Goal: Task Accomplishment & Management: Manage account settings

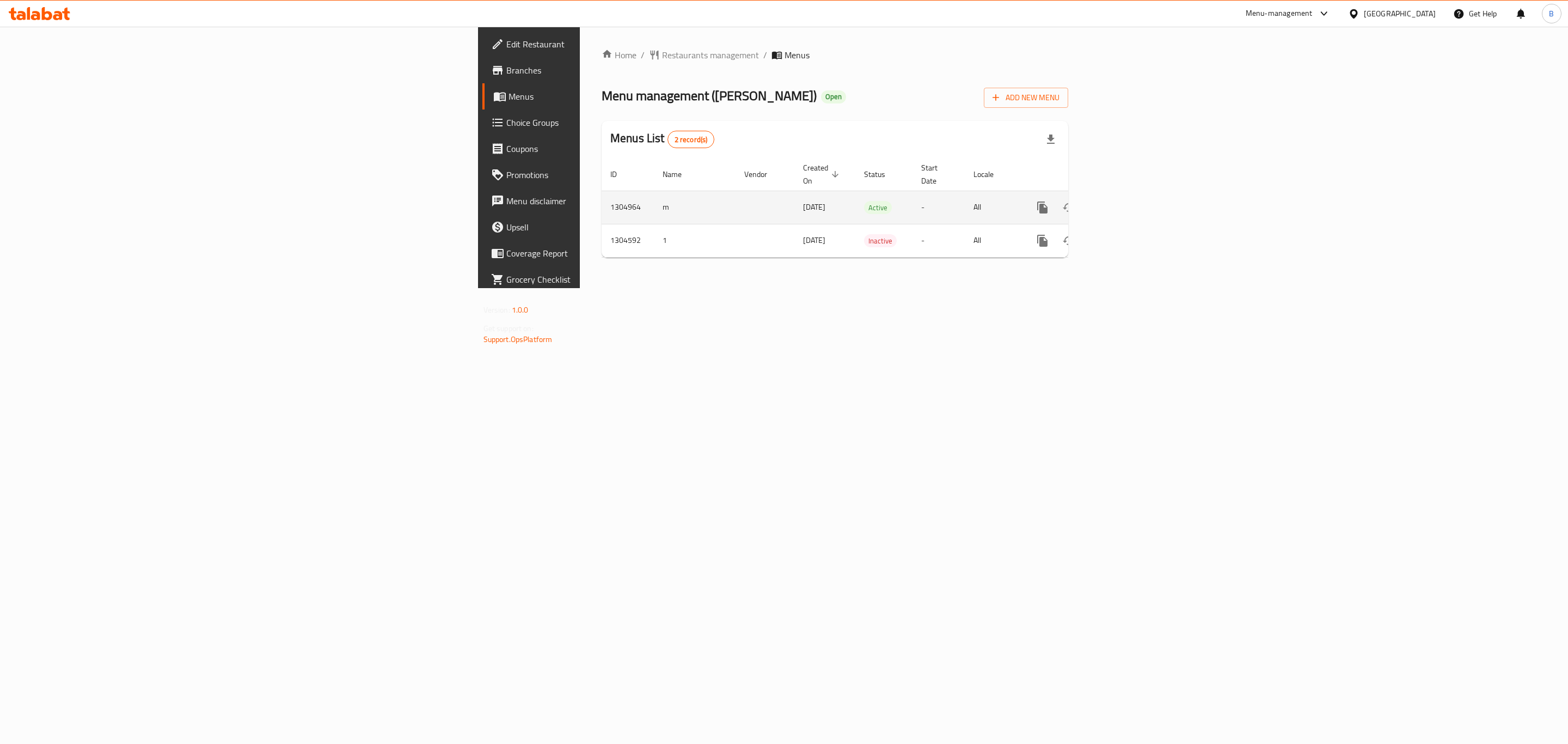
click at [1126, 203] on icon "enhanced table" at bounding box center [1121, 207] width 10 height 10
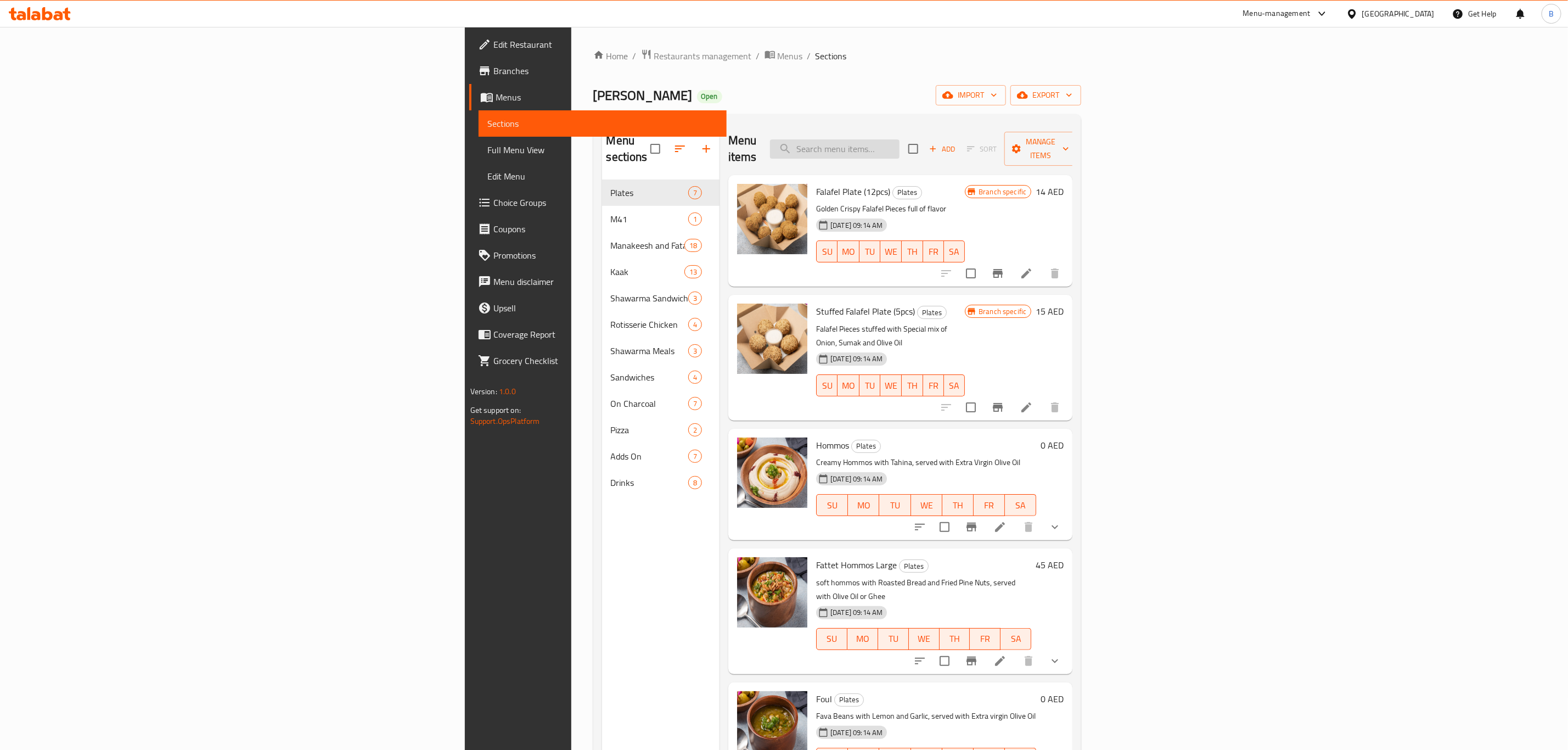
click at [900, 141] on input "search" at bounding box center [834, 149] width 130 height 19
type input "zing"
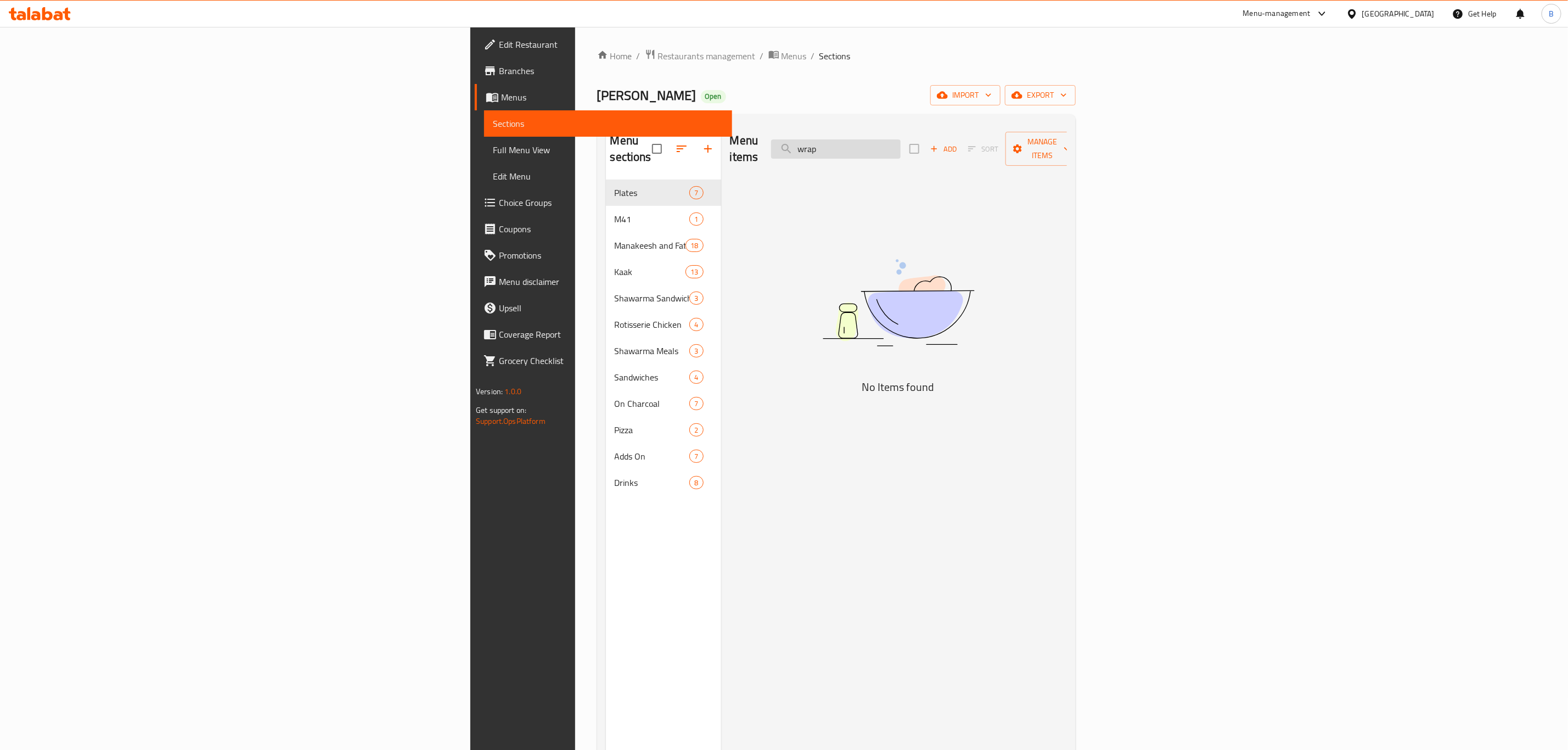
type input "wraps"
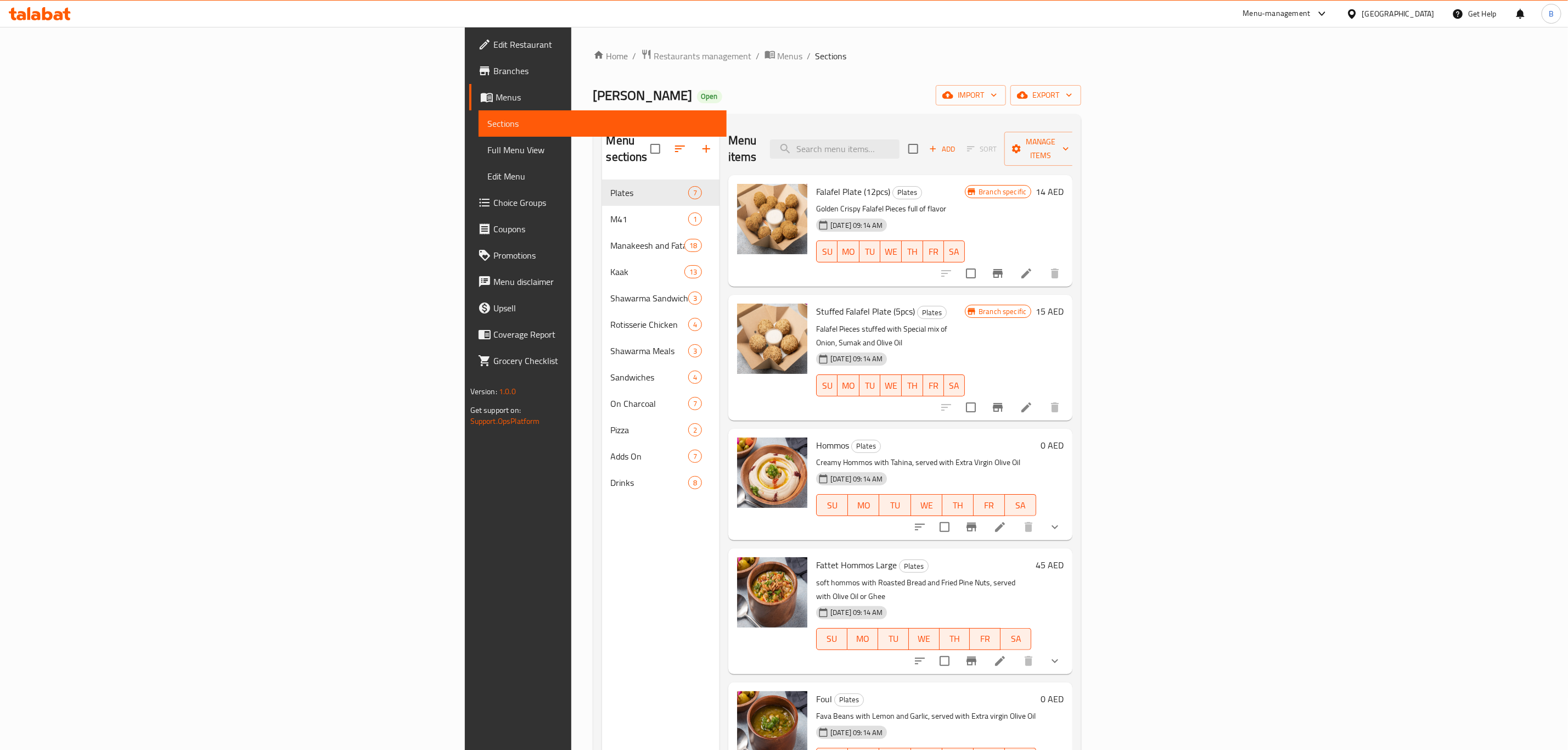
click at [469, 35] on link "Edit Restaurant" at bounding box center [597, 45] width 257 height 26
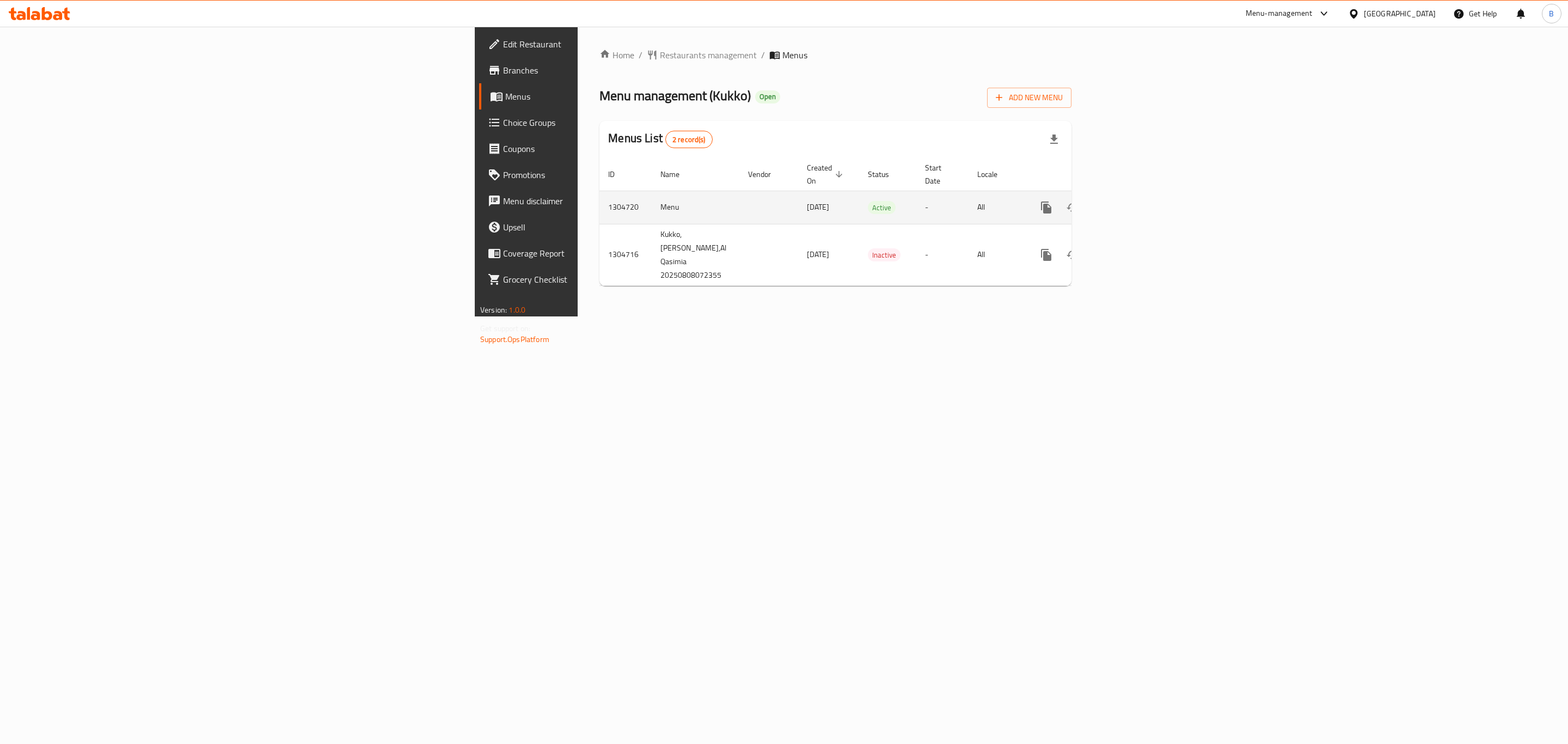
click at [1138, 203] on link "enhanced table" at bounding box center [1125, 207] width 26 height 26
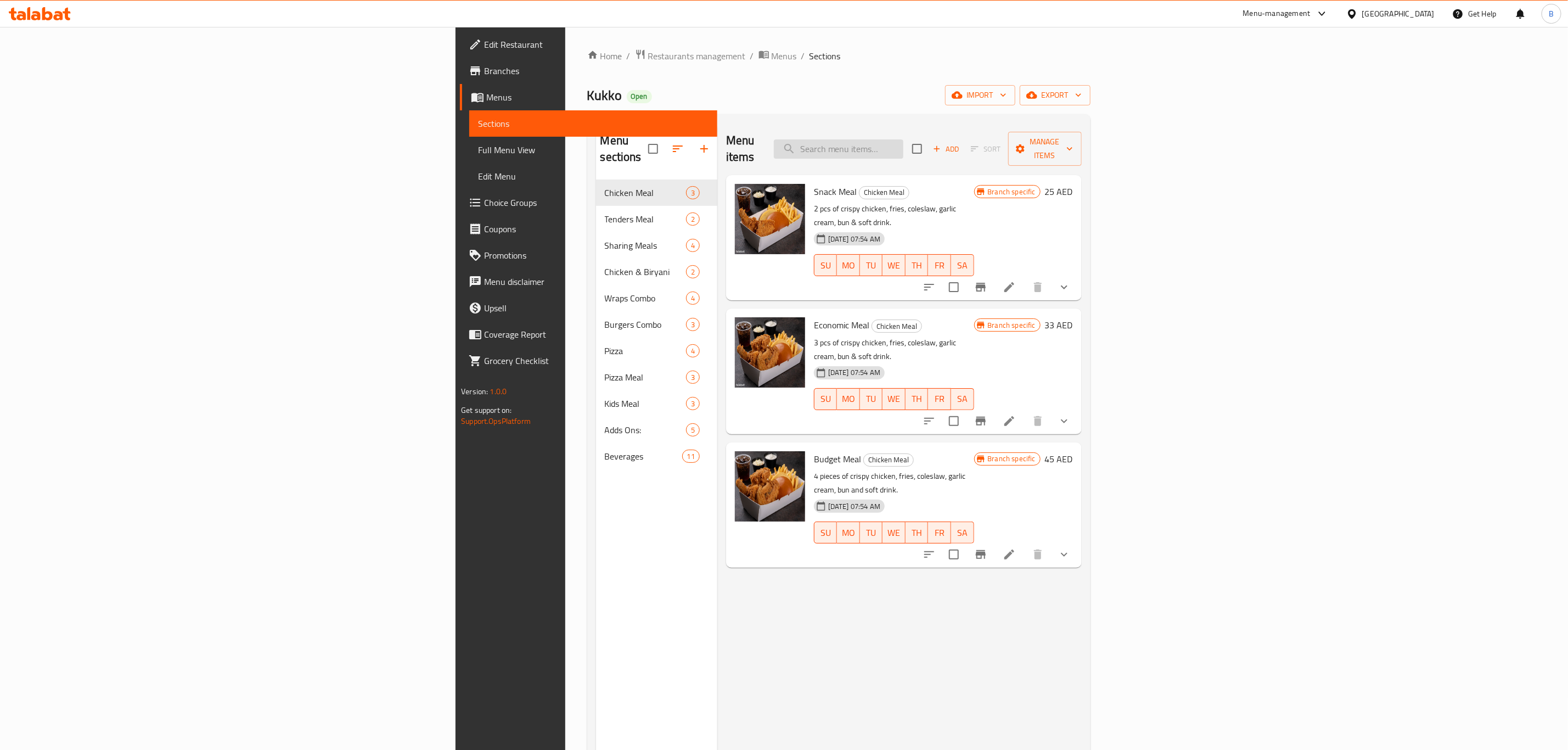
click at [903, 148] on input "search" at bounding box center [838, 149] width 130 height 19
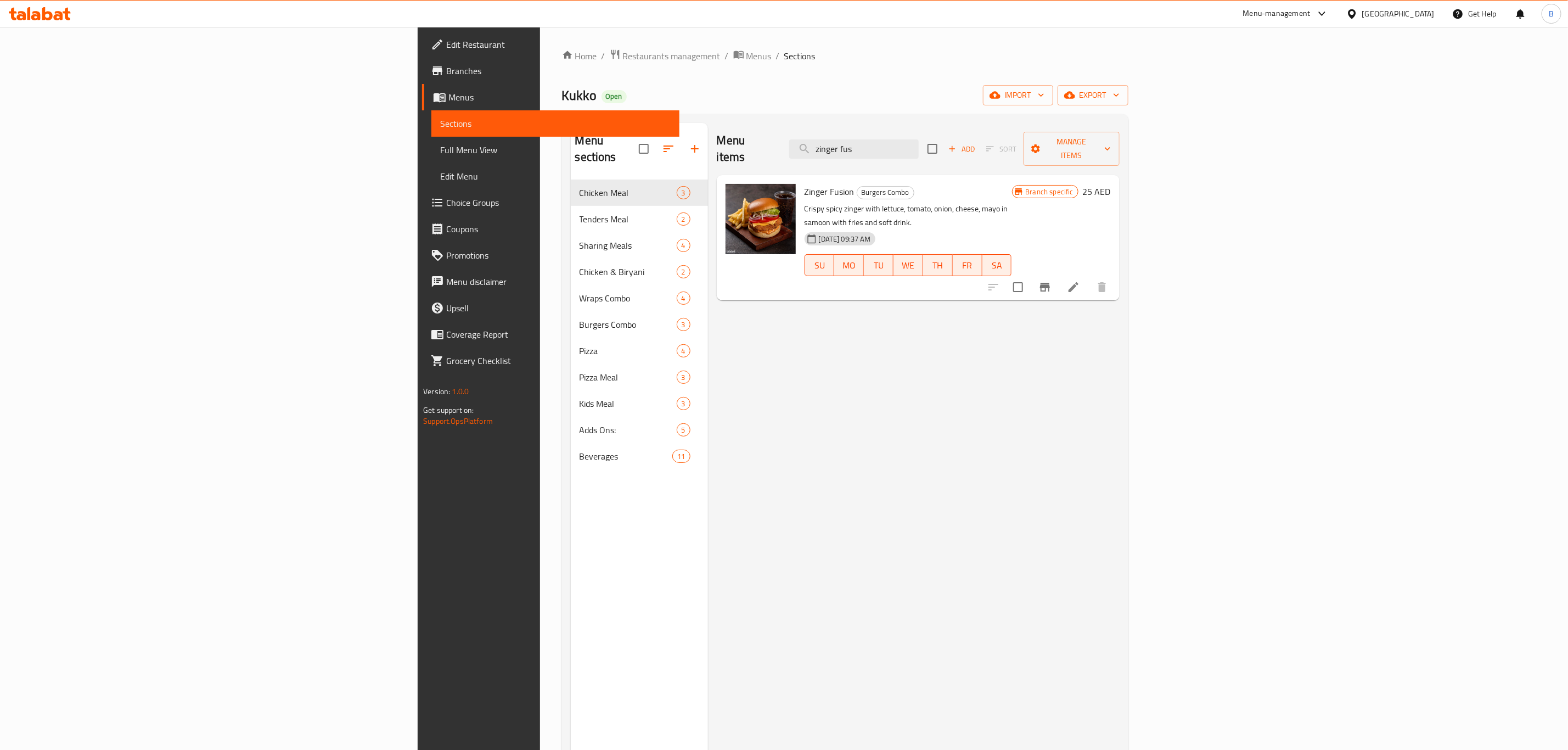
type input "zinger fus"
click at [735, 193] on icon "upload picture" at bounding box center [741, 198] width 11 height 10
click at [1012, 396] on div "Menu items zinger fus Add Sort Manage items Zinger Fusion Burgers Combo Crispy …" at bounding box center [913, 497] width 411 height 750
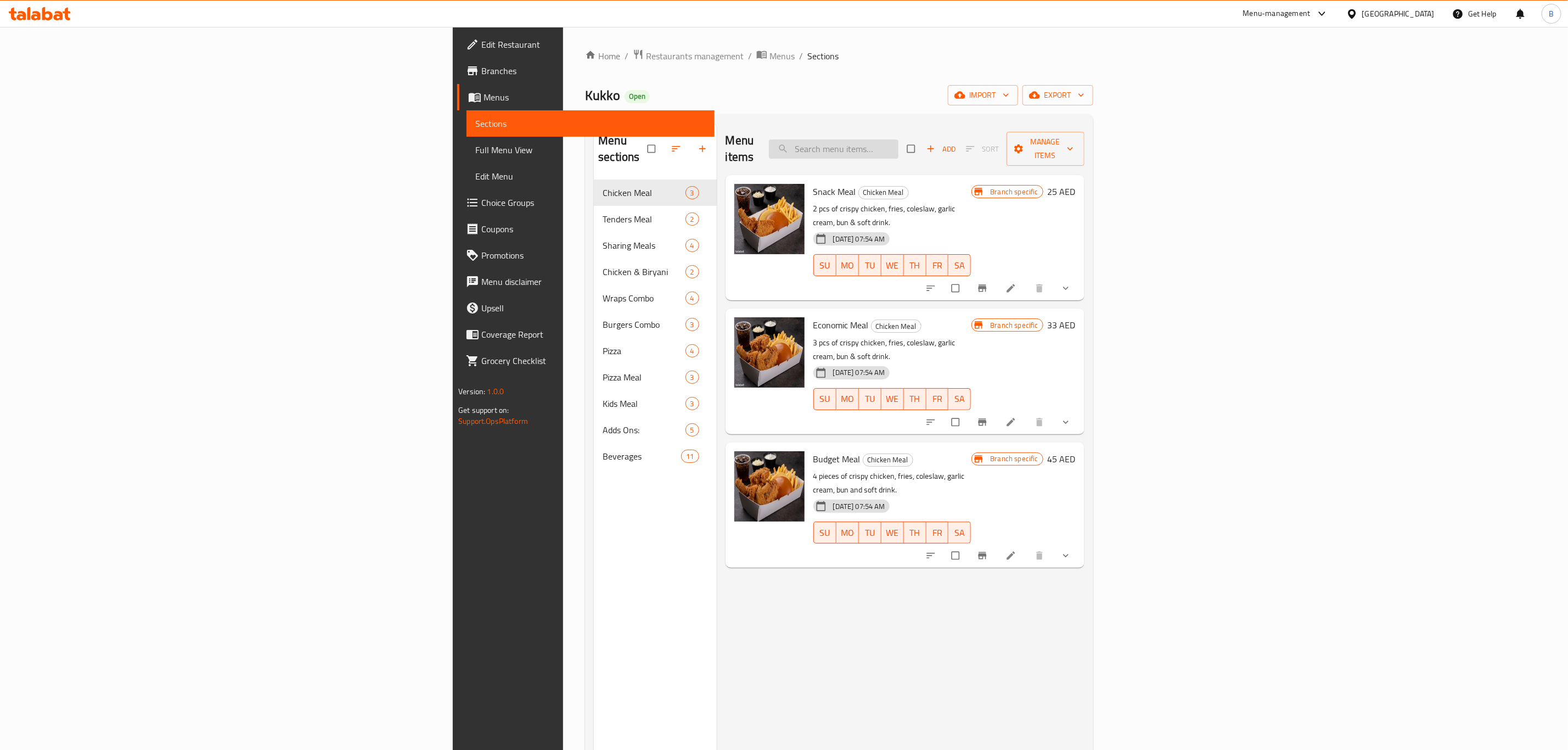
click at [899, 140] on input "search" at bounding box center [834, 149] width 130 height 19
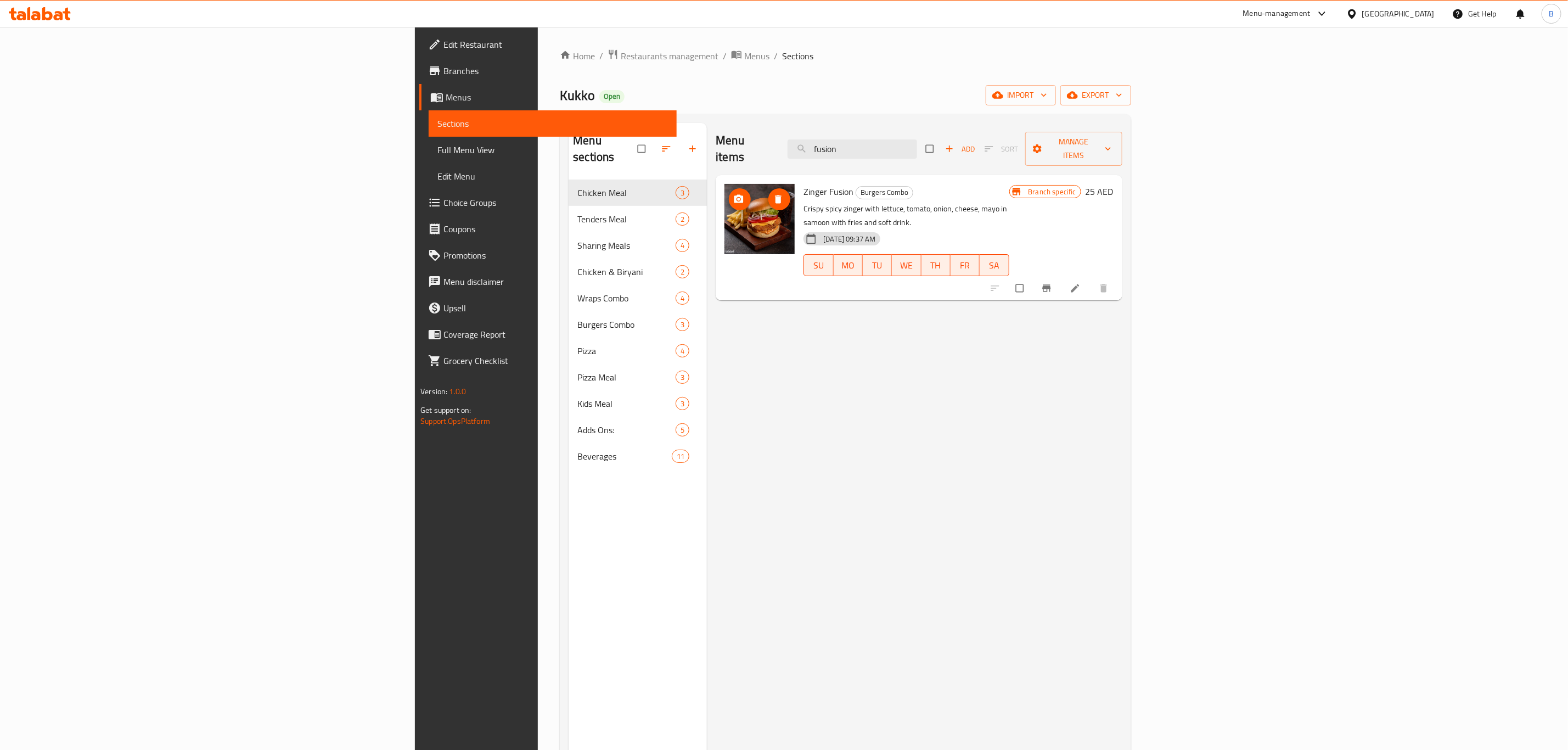
type input "fusion"
click at [729, 193] on span "upload picture" at bounding box center [740, 199] width 22 height 11
click at [720, 182] on div at bounding box center [759, 238] width 79 height 117
click at [725, 188] on div at bounding box center [760, 220] width 71 height 71
click at [729, 193] on span "upload picture" at bounding box center [740, 199] width 22 height 11
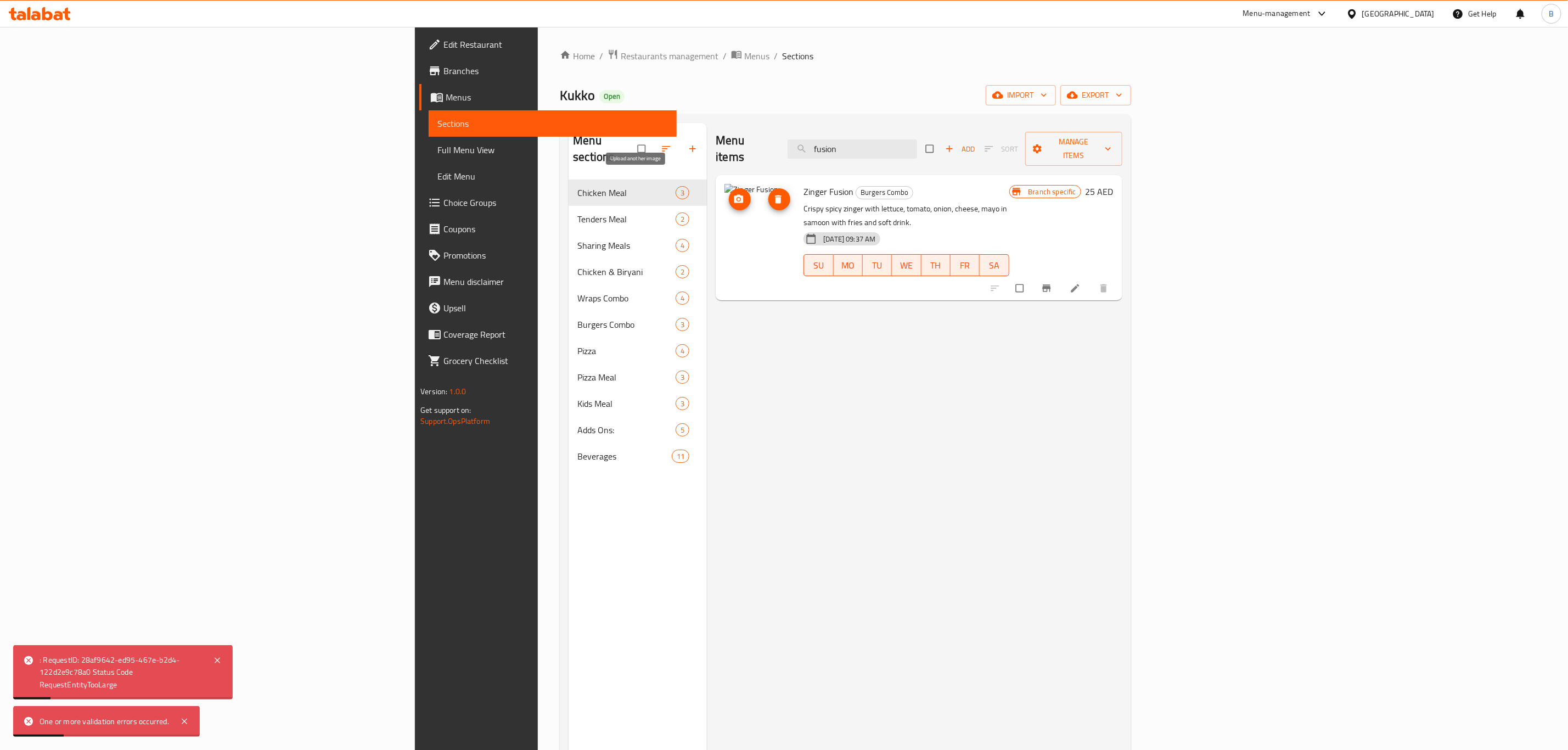
click at [729, 188] on button "upload picture" at bounding box center [740, 199] width 22 height 22
click at [775, 195] on icon "delete image" at bounding box center [778, 199] width 7 height 8
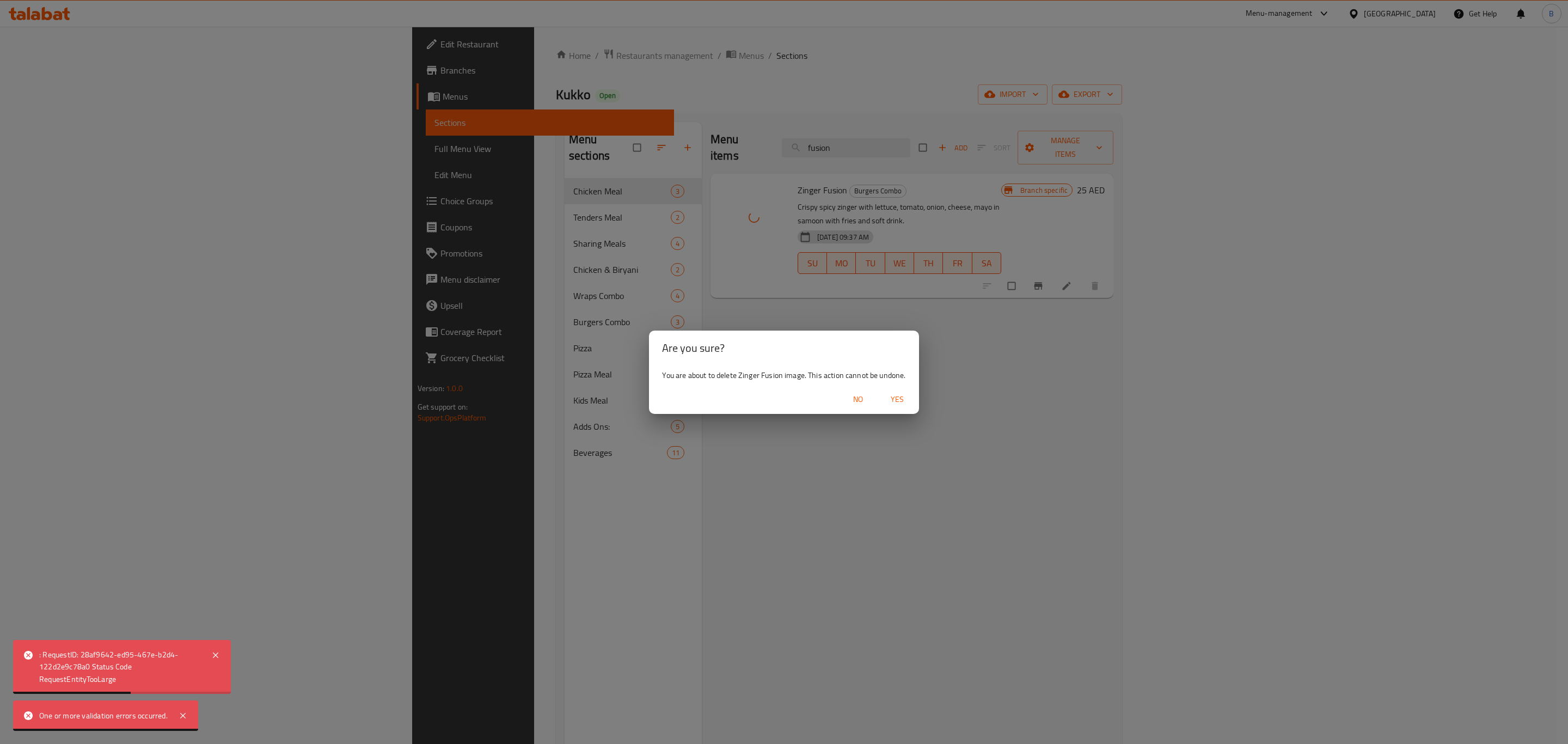
click at [899, 398] on span "Yes" at bounding box center [897, 400] width 26 height 14
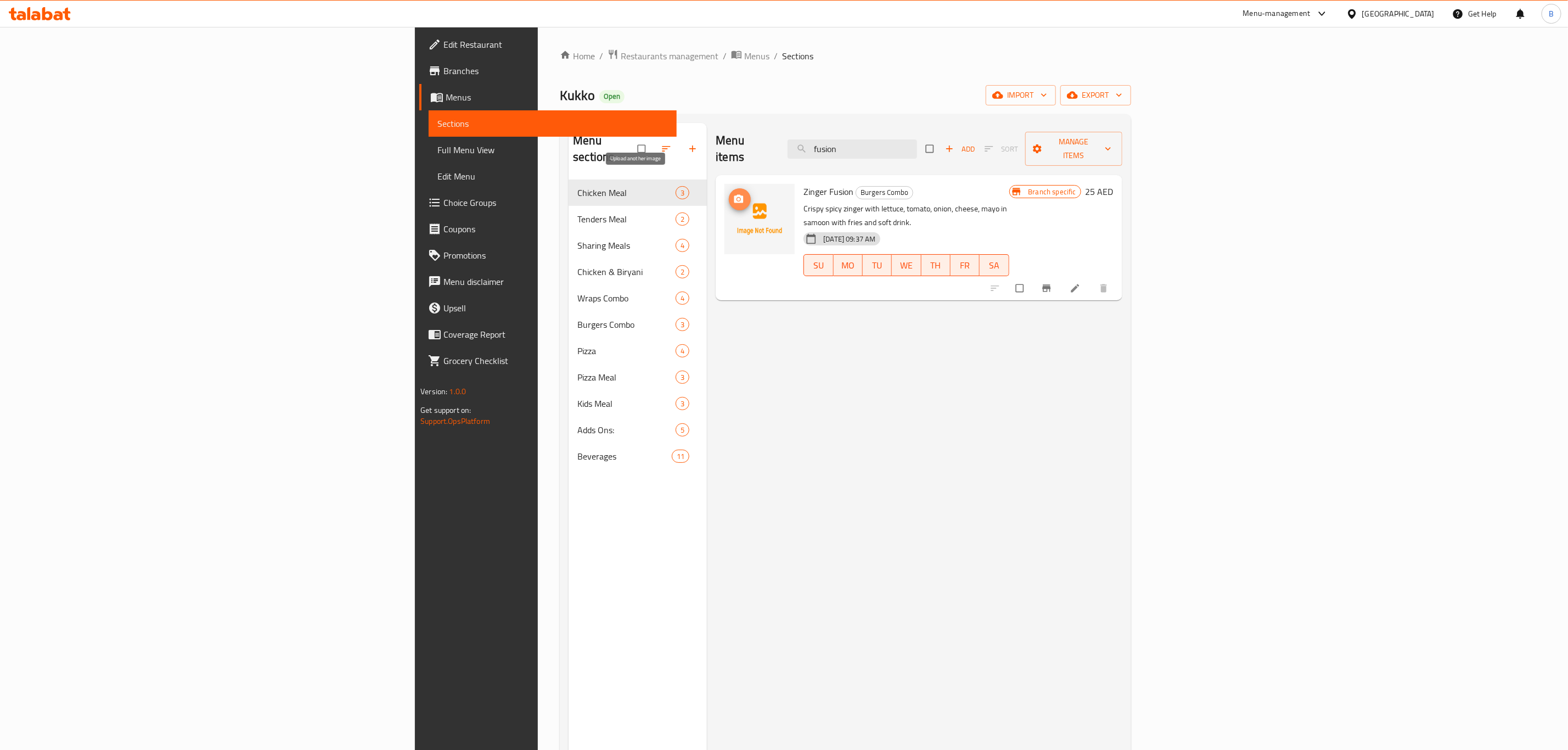
click at [734, 195] on icon "upload picture" at bounding box center [739, 199] width 9 height 8
click at [729, 193] on span "upload picture" at bounding box center [740, 199] width 22 height 11
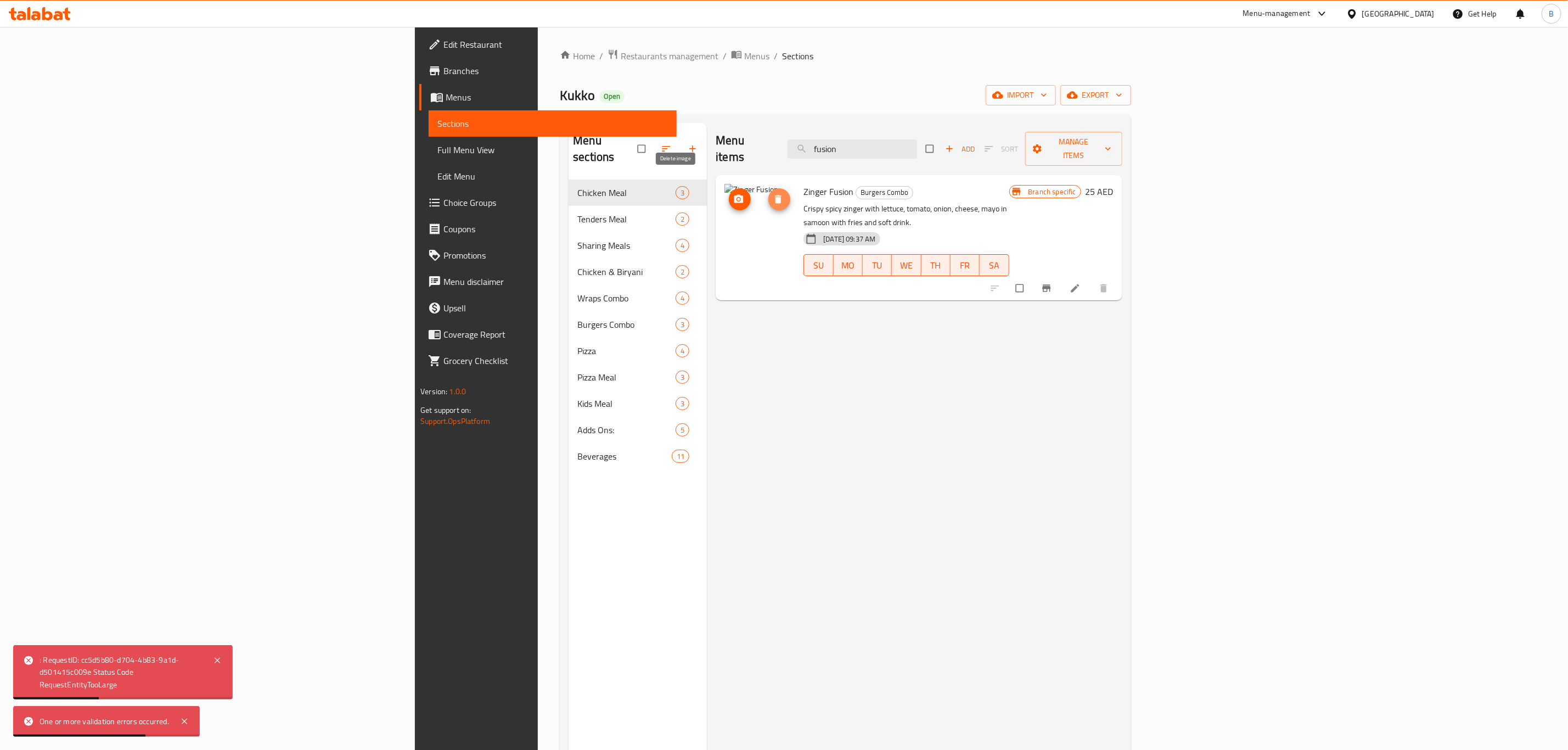
click at [773, 193] on icon "delete image" at bounding box center [778, 199] width 11 height 11
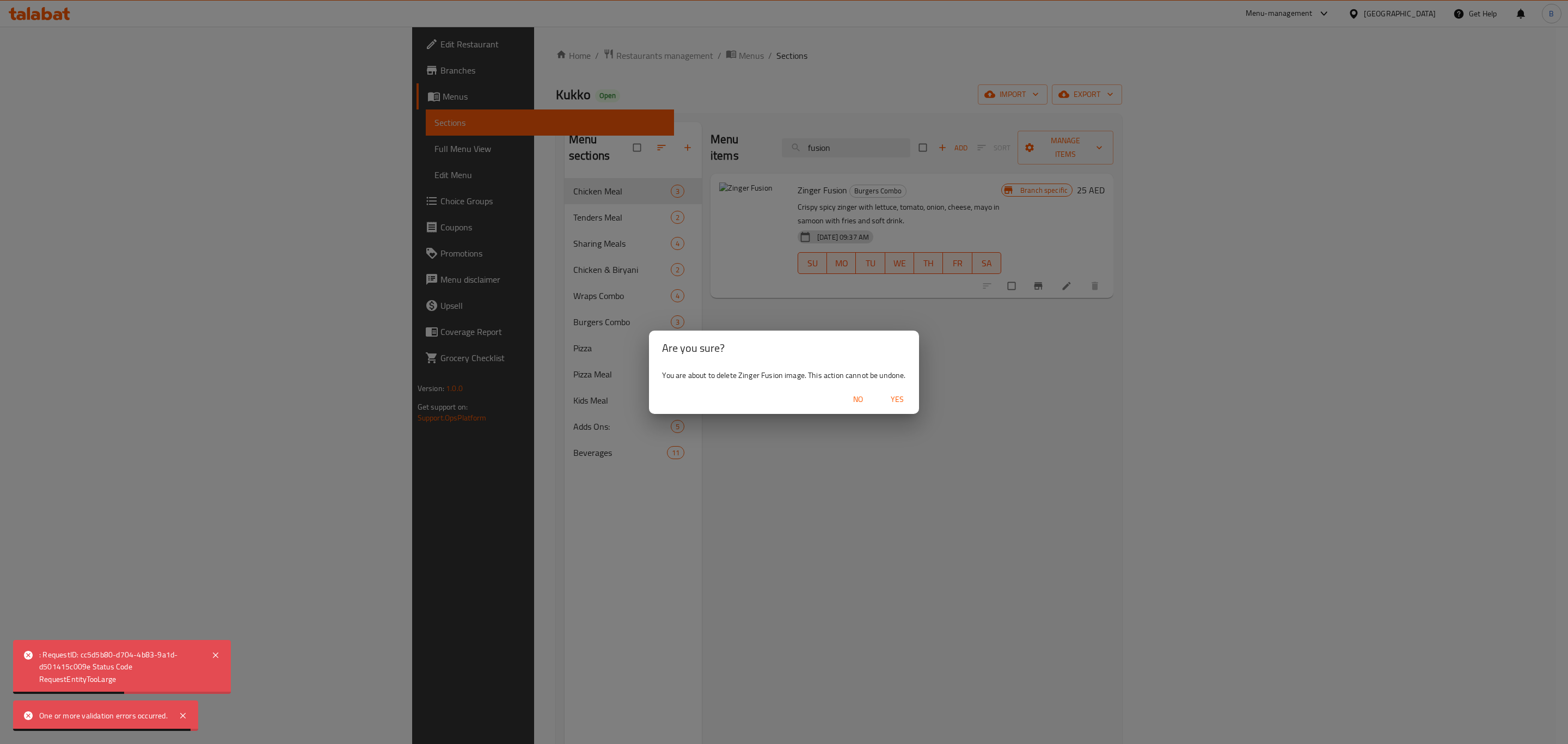
click at [907, 395] on span "Yes" at bounding box center [897, 400] width 26 height 14
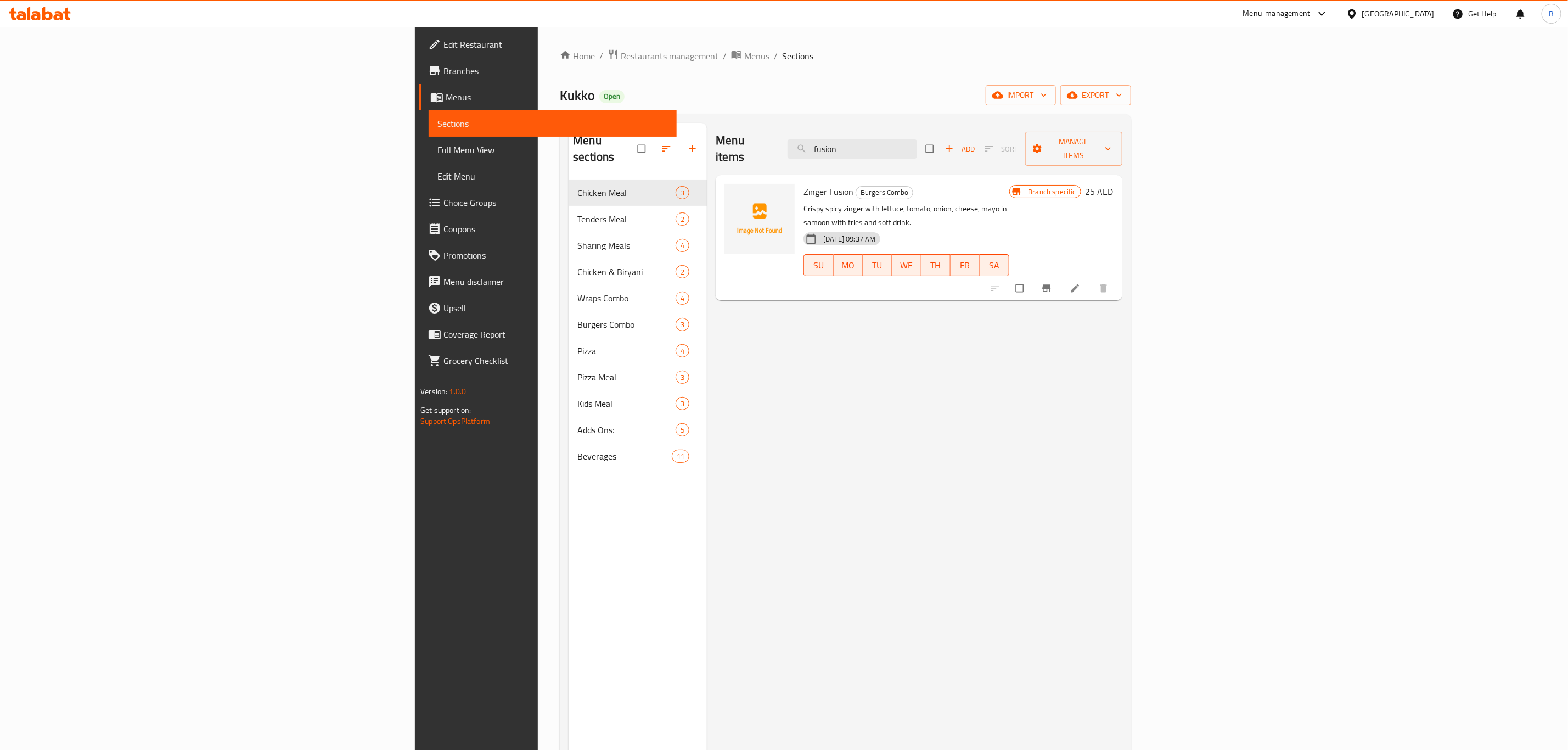
click at [903, 89] on div "Kukko Open import export" at bounding box center [845, 95] width 571 height 20
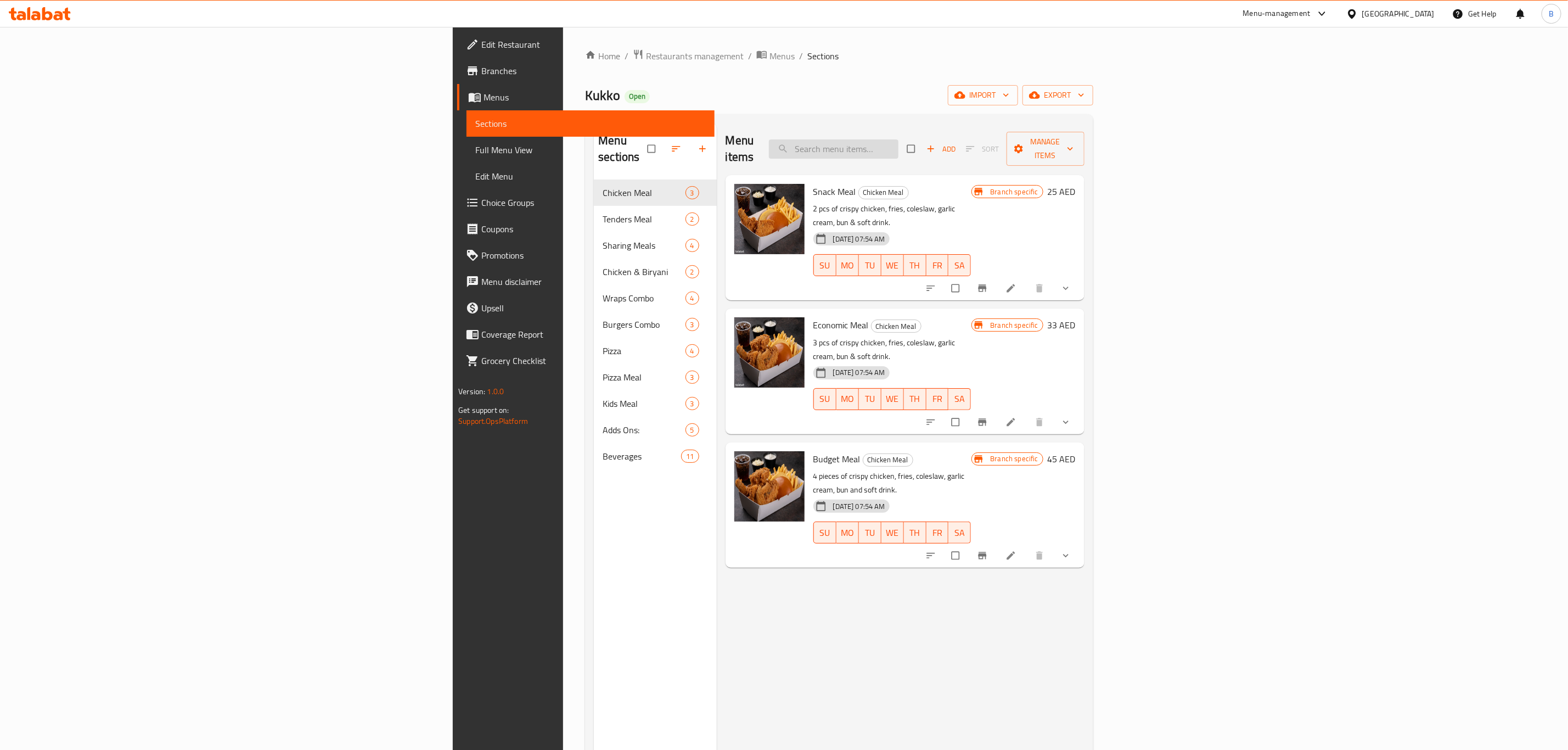
click at [899, 142] on input "search" at bounding box center [834, 149] width 130 height 19
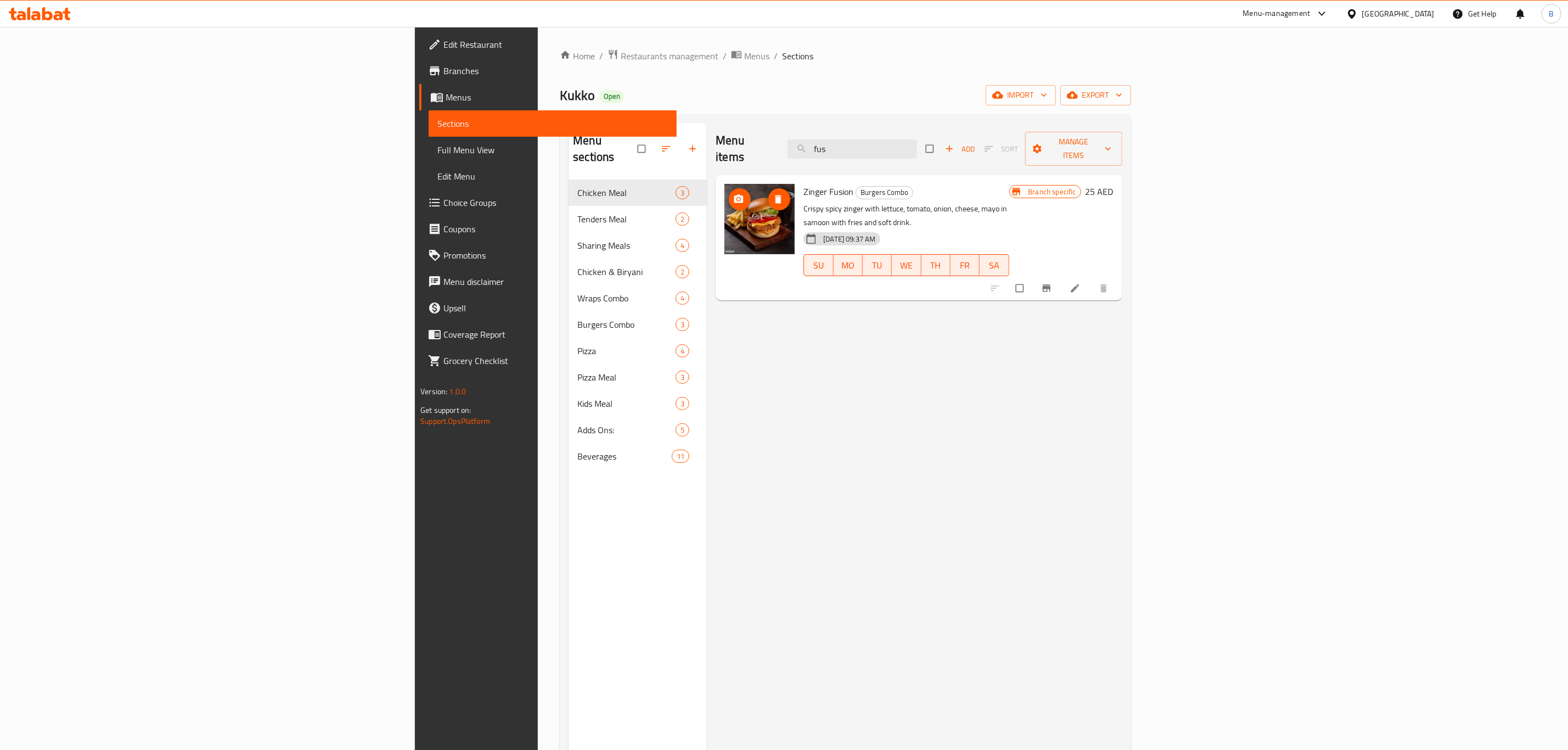
type input "fus"
click at [733, 193] on icon "upload picture" at bounding box center [738, 199] width 11 height 11
click at [847, 382] on div "Menu items fus Add Sort Manage items Zinger Fusion Burgers Combo Crispy spicy z…" at bounding box center [914, 497] width 415 height 750
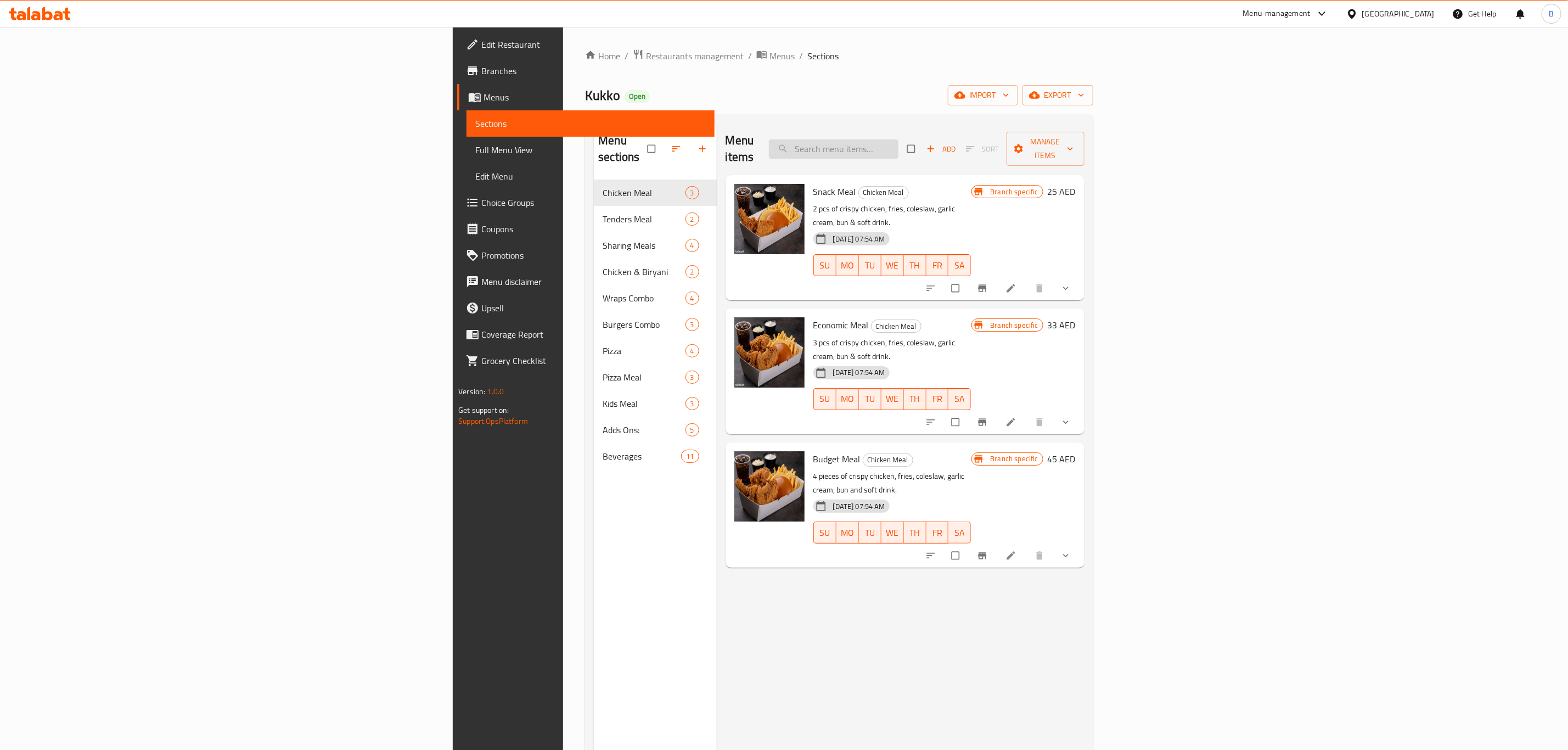
click at [899, 149] on input "search" at bounding box center [834, 149] width 130 height 19
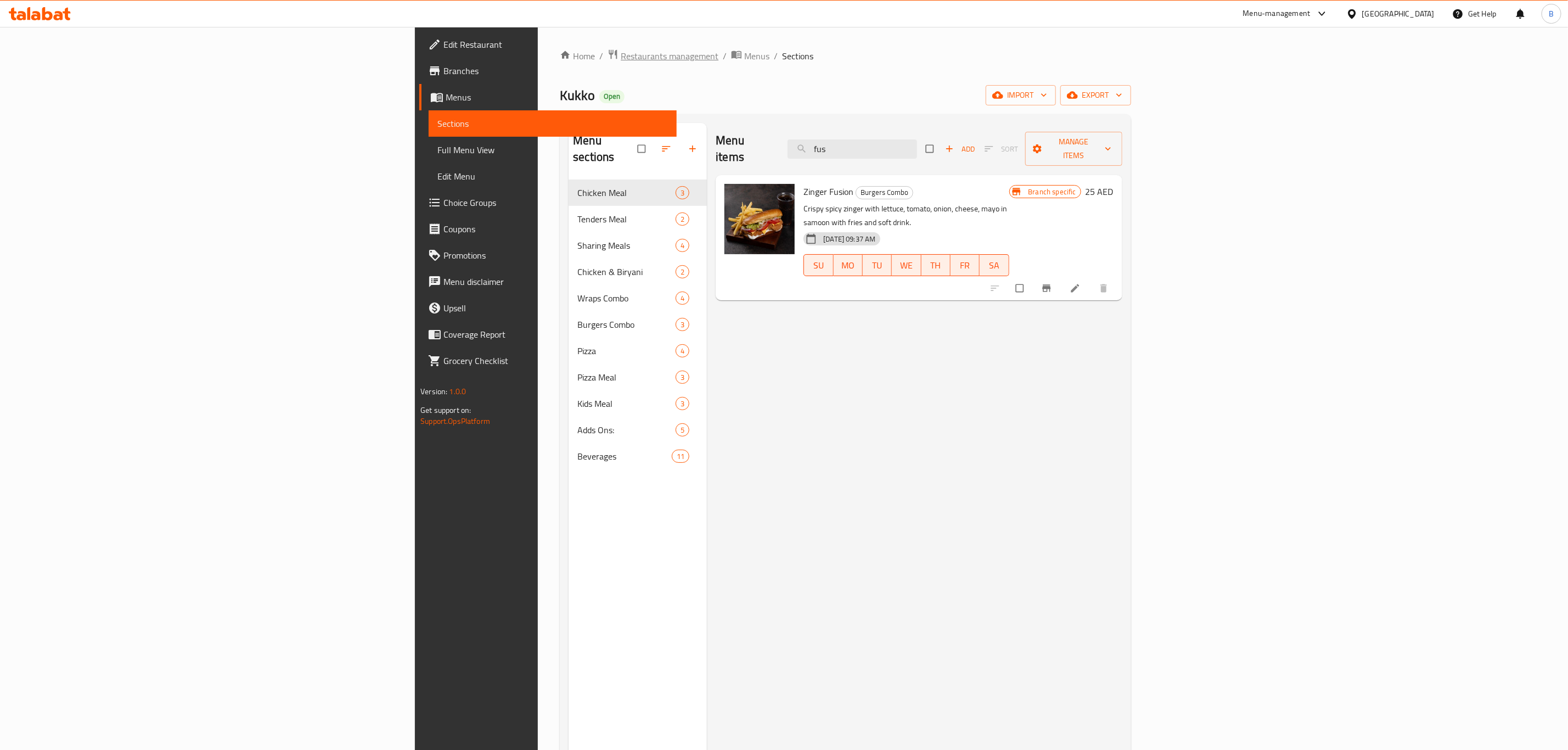
type input "fus"
click at [621, 61] on span "Restaurants management" at bounding box center [669, 55] width 97 height 13
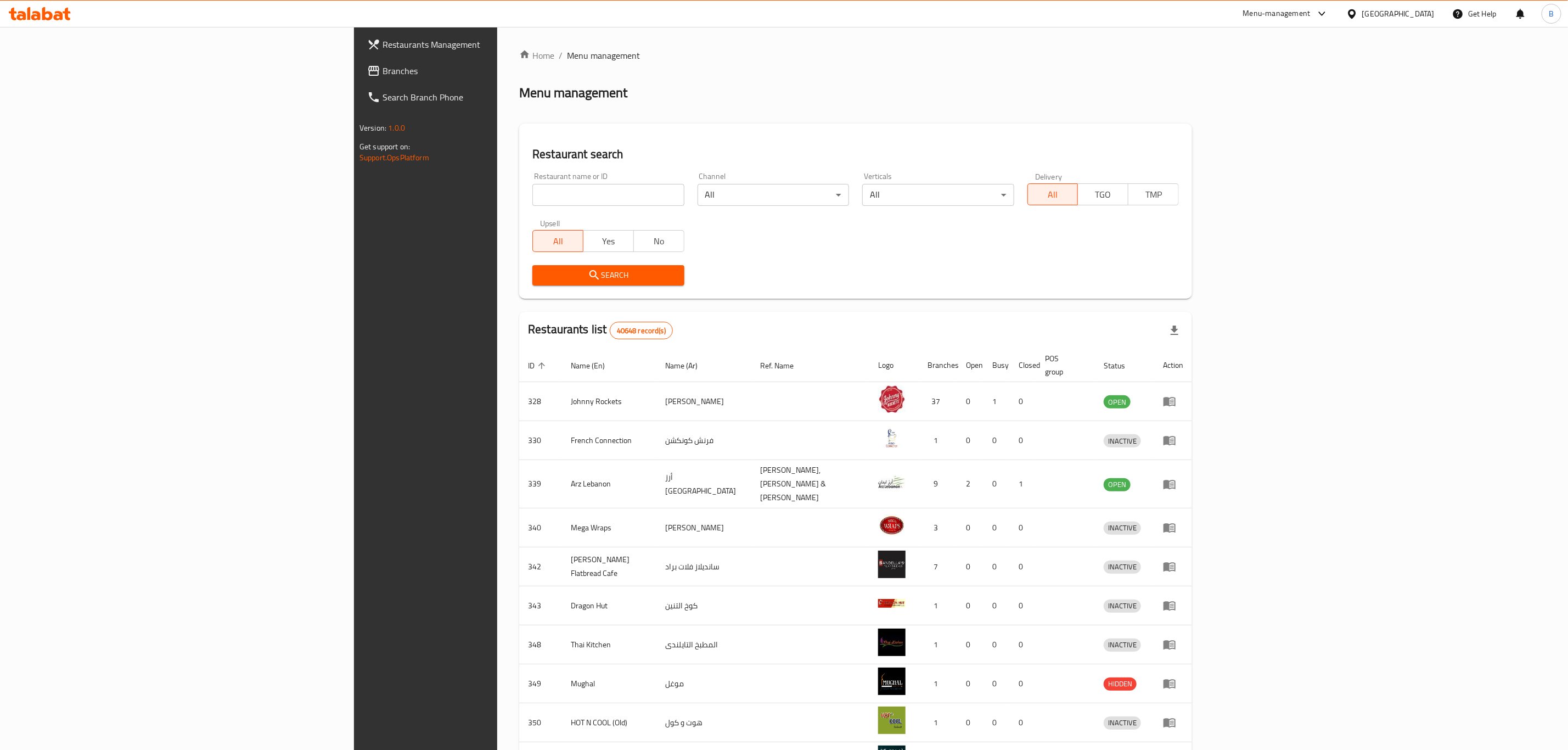
click at [539, 197] on input "search" at bounding box center [608, 195] width 151 height 22
type input "double trouble"
click button "Search" at bounding box center [608, 275] width 151 height 20
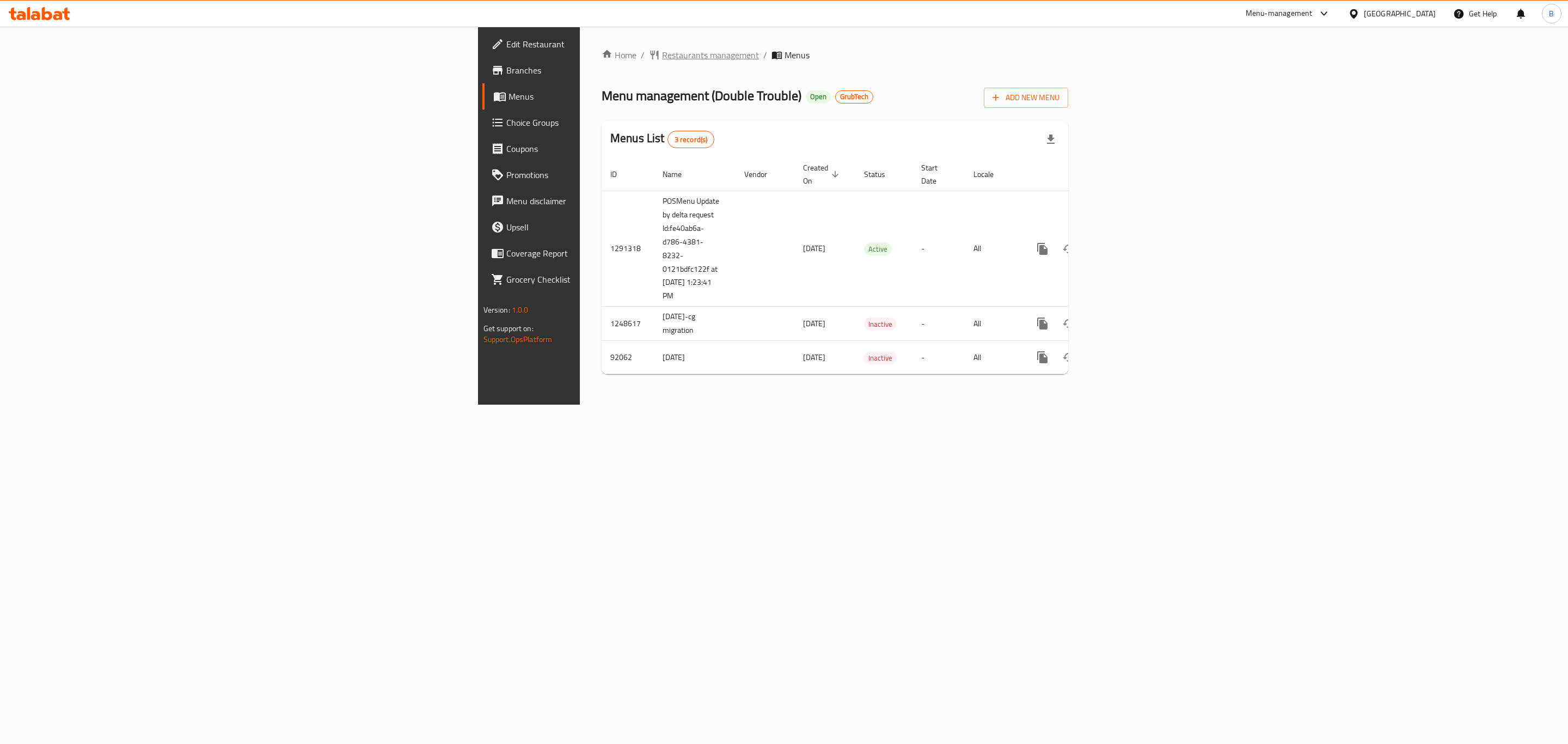
click at [663, 62] on span "Restaurants management" at bounding box center [711, 55] width 97 height 13
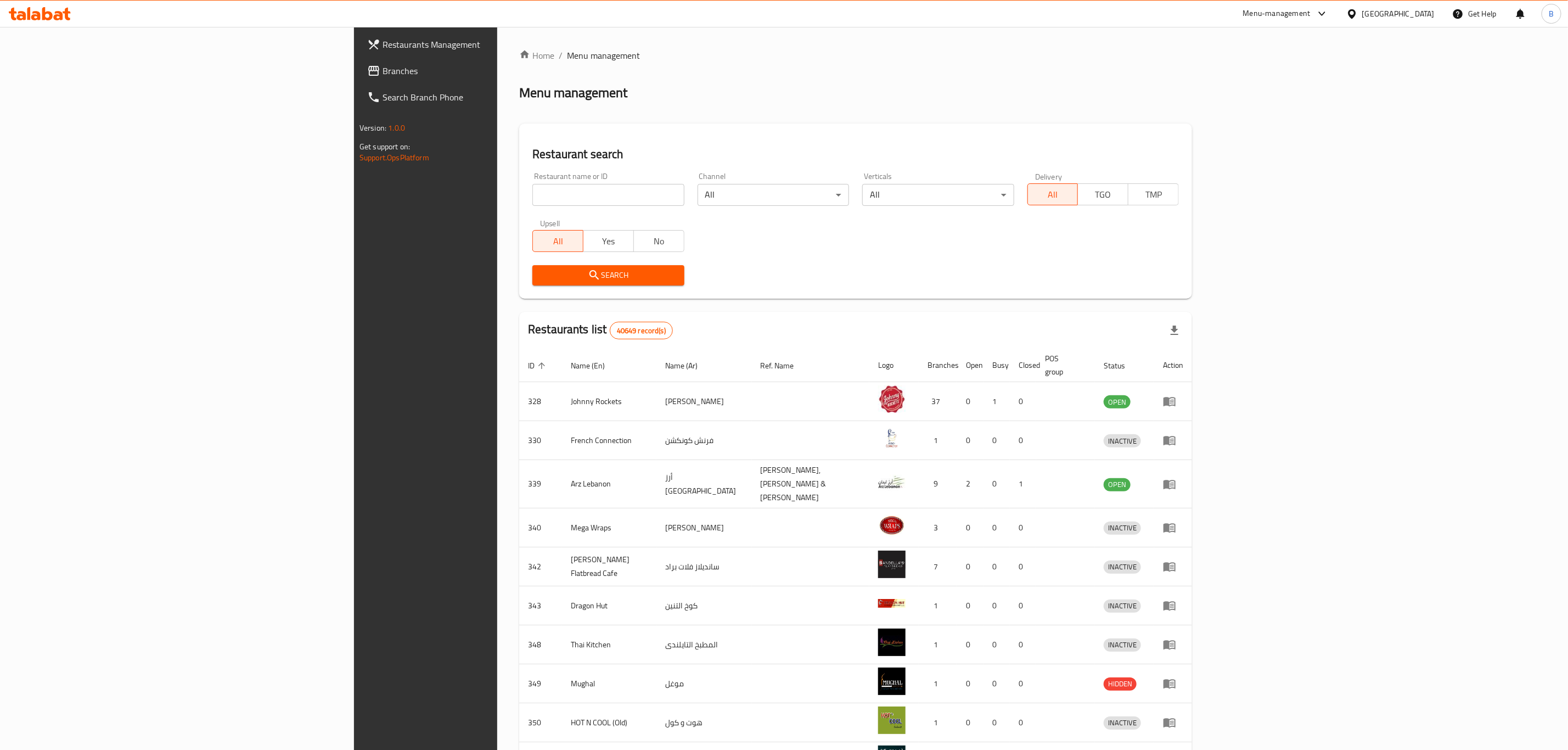
click at [542, 194] on input "search" at bounding box center [608, 195] width 151 height 22
type input "choumicha"
click button "Search" at bounding box center [608, 275] width 151 height 20
